Goal: Task Accomplishment & Management: Use online tool/utility

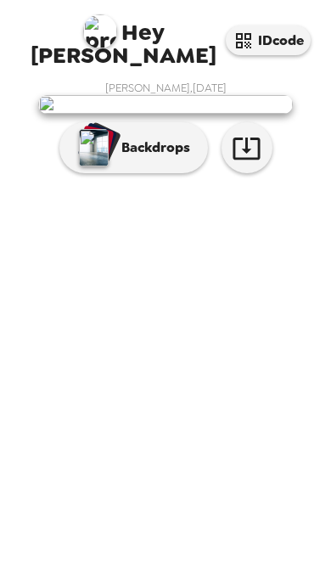
click at [154, 158] on p "Backdrops" at bounding box center [151, 147] width 77 height 20
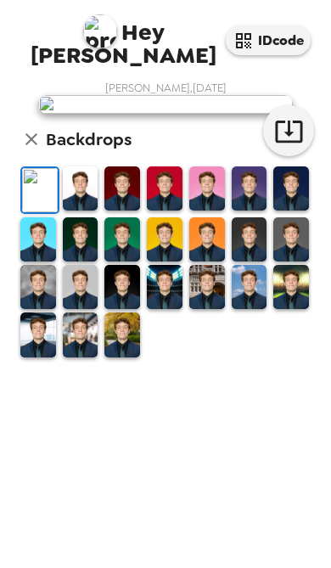
click at [294, 143] on icon "button" at bounding box center [288, 131] width 27 height 22
click at [81, 210] on img at bounding box center [81, 188] width 36 height 44
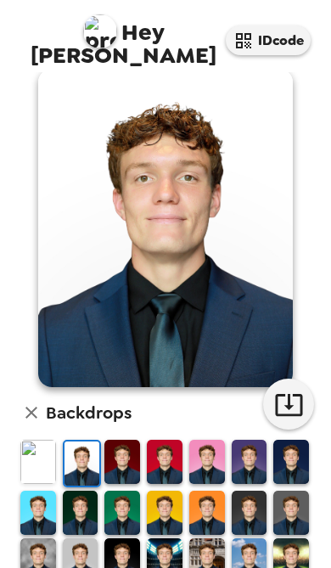
scroll to position [23, 0]
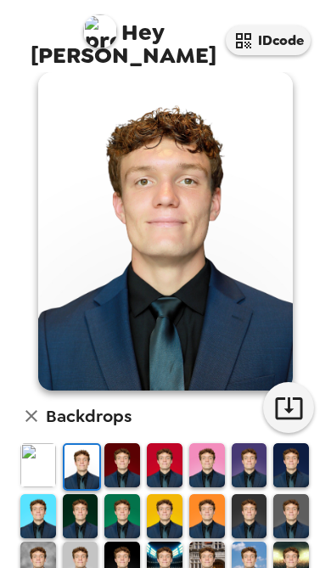
click at [295, 406] on icon "button" at bounding box center [289, 408] width 30 height 30
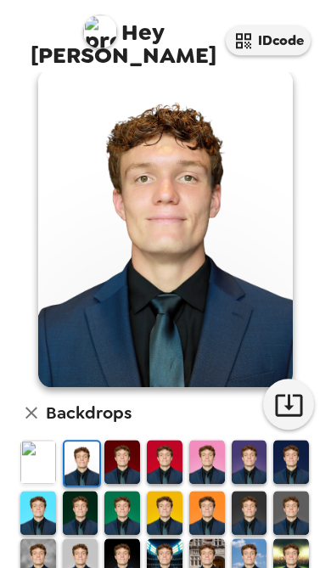
scroll to position [92, 0]
click at [255, 490] on img at bounding box center [250, 512] width 36 height 44
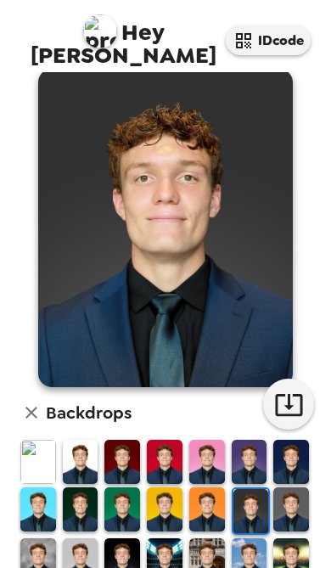
scroll to position [23, 0]
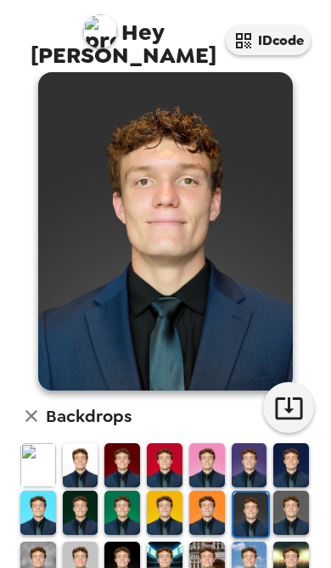
click at [214, 541] on img at bounding box center [207, 563] width 36 height 44
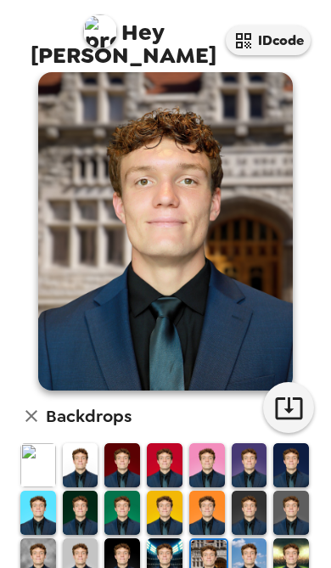
click at [249, 538] on img at bounding box center [250, 560] width 36 height 44
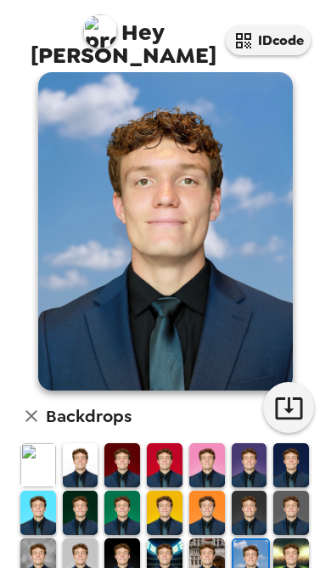
click at [277, 538] on img at bounding box center [291, 560] width 36 height 44
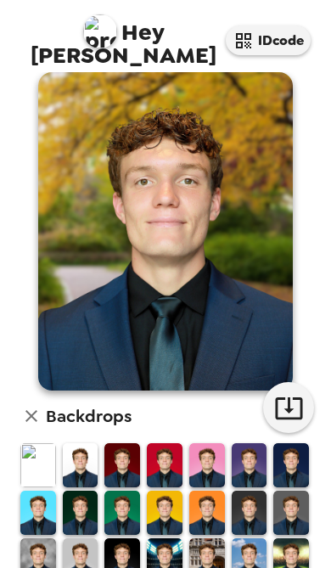
click at [42, 538] on img at bounding box center [38, 560] width 36 height 44
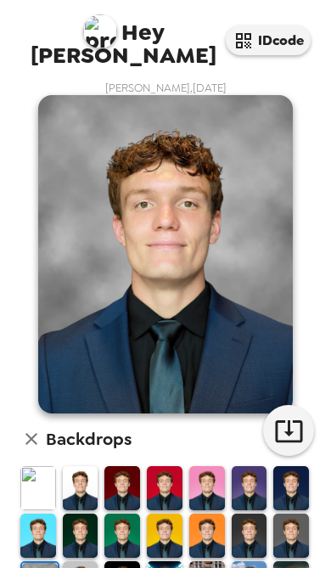
scroll to position [23, 0]
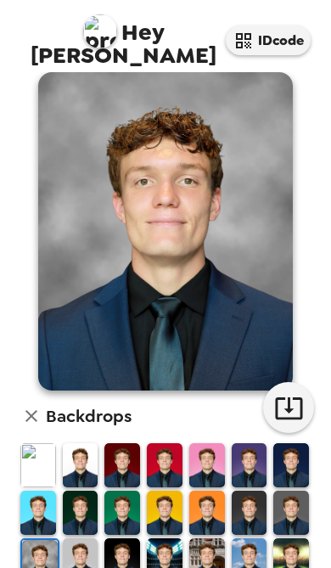
click at [298, 393] on icon "button" at bounding box center [289, 408] width 30 height 30
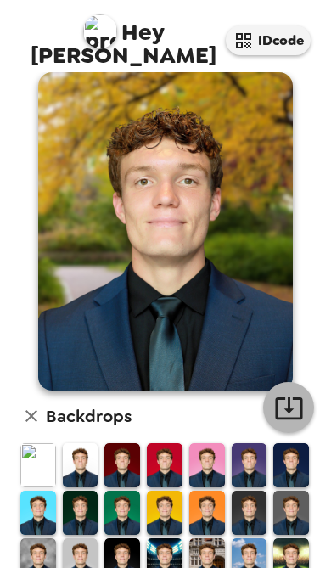
click at [293, 393] on icon "button" at bounding box center [289, 408] width 30 height 30
click at [299, 393] on icon "button" at bounding box center [289, 408] width 30 height 30
click at [298, 393] on icon "button" at bounding box center [289, 408] width 30 height 30
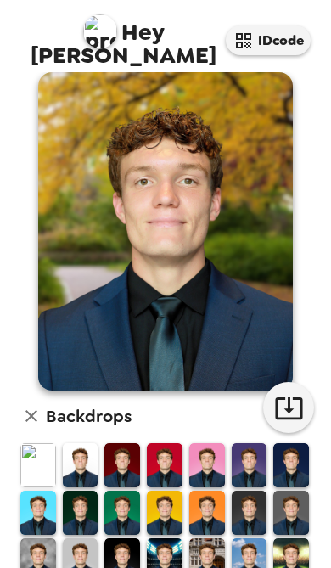
click at [308, 382] on button "button" at bounding box center [288, 407] width 51 height 51
click at [294, 393] on icon "button" at bounding box center [289, 408] width 30 height 30
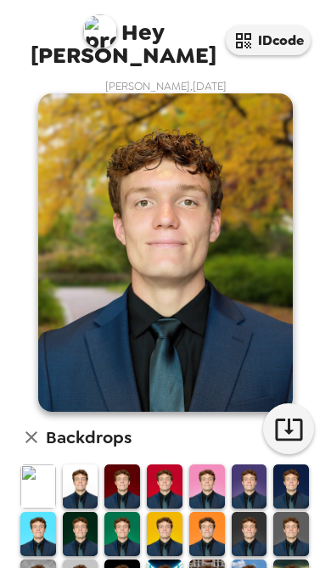
scroll to position [3, 0]
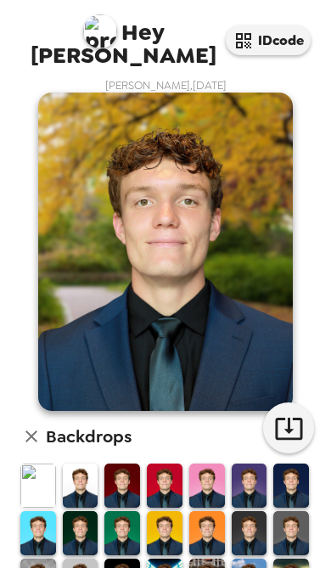
click at [254, 511] on img at bounding box center [250, 533] width 36 height 44
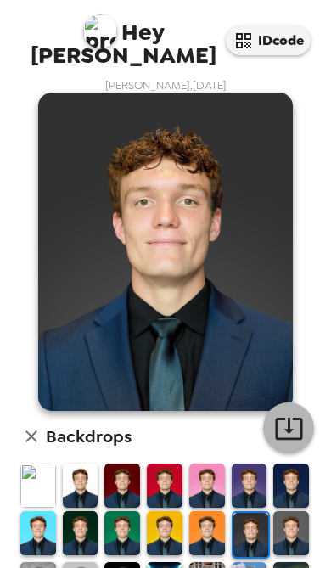
click at [298, 413] on icon "button" at bounding box center [289, 428] width 30 height 30
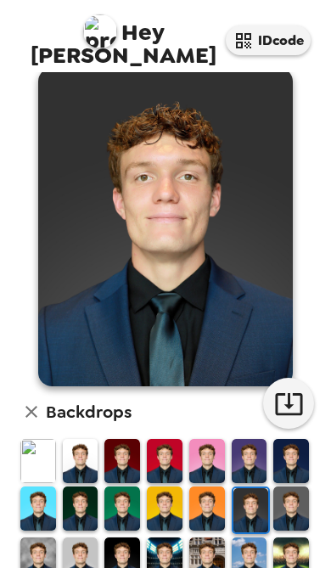
scroll to position [26, 0]
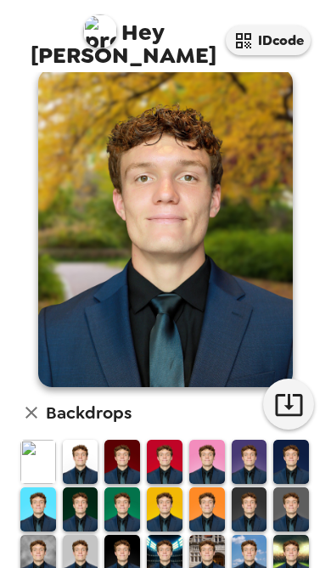
scroll to position [23, 0]
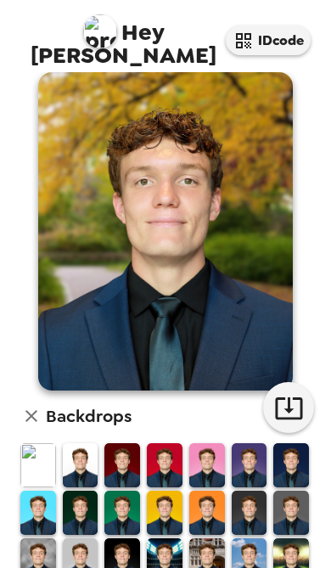
click at [294, 393] on icon "button" at bounding box center [289, 408] width 30 height 30
click at [295, 393] on icon "button" at bounding box center [289, 408] width 30 height 30
click at [86, 538] on img at bounding box center [81, 560] width 36 height 44
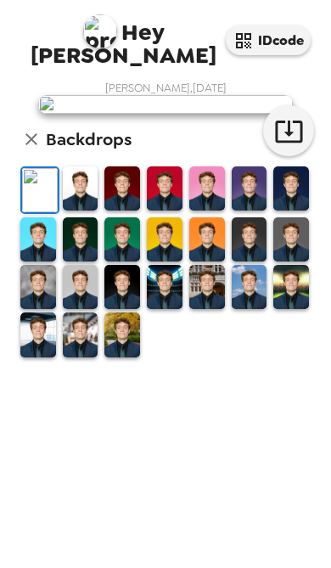
scroll to position [26, 0]
click at [130, 356] on img at bounding box center [122, 334] width 36 height 44
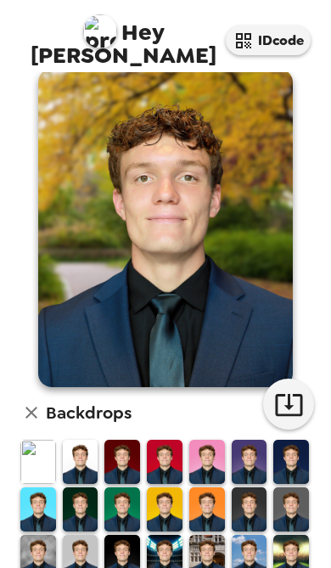
scroll to position [23, 0]
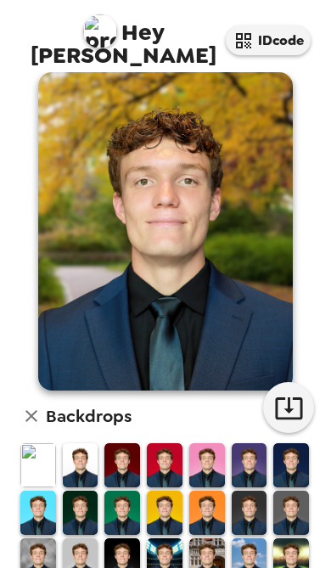
click at [300, 397] on icon "button" at bounding box center [288, 408] width 27 height 22
click at [294, 393] on icon "button" at bounding box center [289, 408] width 30 height 30
click at [300, 393] on icon "button" at bounding box center [289, 408] width 30 height 30
click at [297, 393] on icon "button" at bounding box center [289, 408] width 30 height 30
click at [298, 393] on icon "button" at bounding box center [289, 408] width 30 height 30
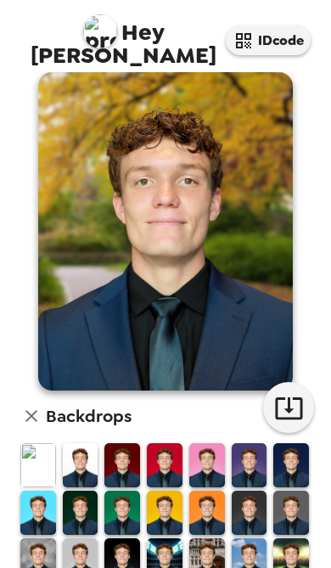
click at [294, 443] on img at bounding box center [291, 465] width 36 height 44
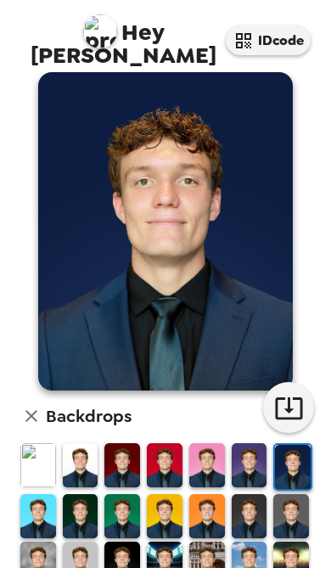
click at [298, 397] on icon "button" at bounding box center [288, 408] width 27 height 22
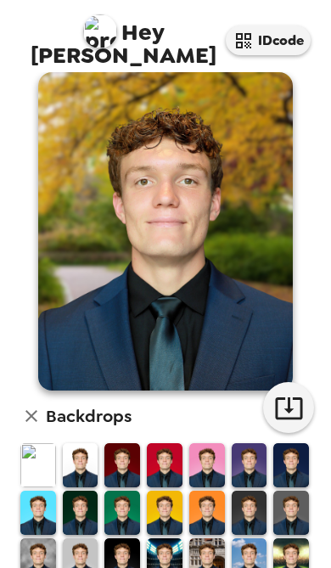
click at [295, 393] on icon "button" at bounding box center [289, 408] width 30 height 30
click at [297, 397] on icon "button" at bounding box center [288, 408] width 27 height 22
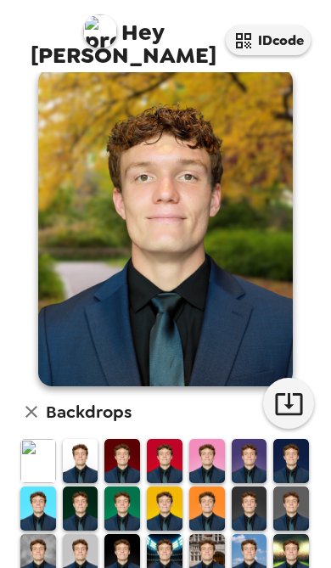
scroll to position [26, 0]
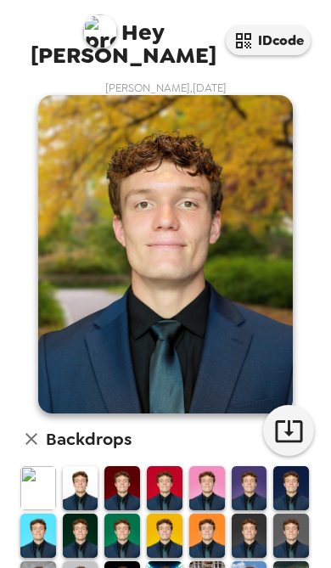
scroll to position [0, 0]
click at [299, 416] on icon "button" at bounding box center [289, 431] width 30 height 30
